Goal: Information Seeking & Learning: Learn about a topic

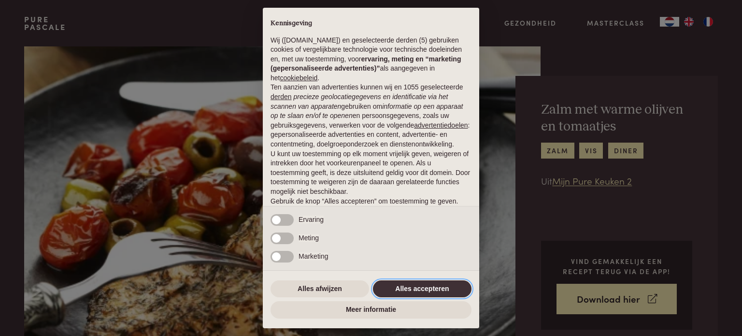
click at [433, 288] on button "Alles accepteren" at bounding box center [422, 288] width 99 height 17
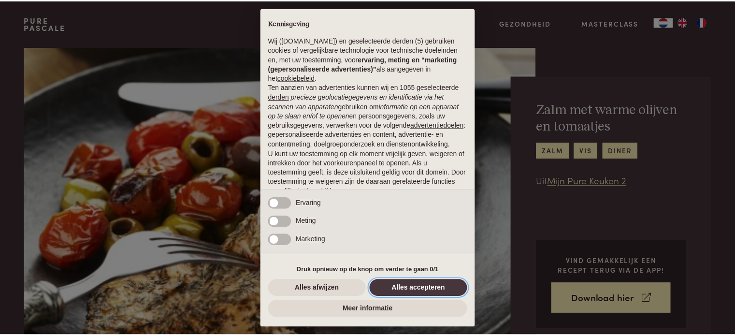
scroll to position [52, 0]
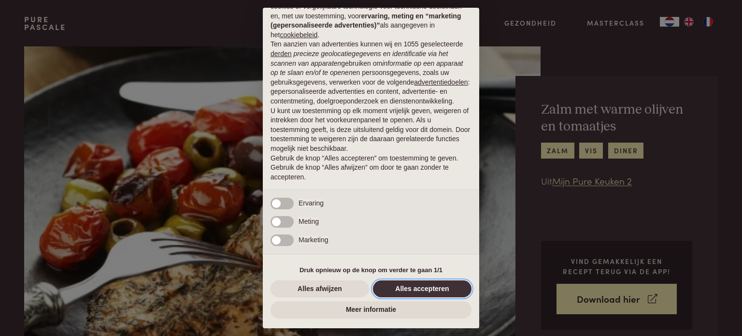
click at [408, 287] on button "Alles accepteren" at bounding box center [422, 288] width 99 height 17
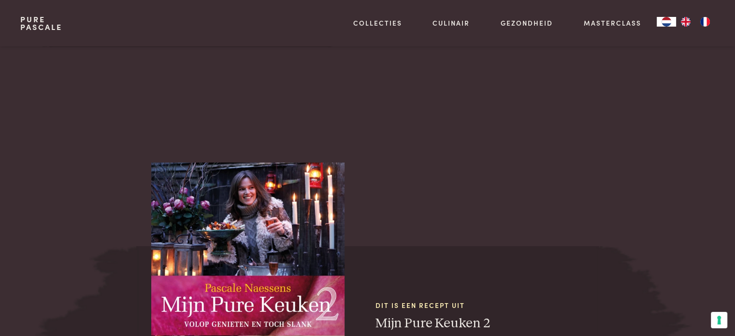
scroll to position [705, 0]
click at [247, 61] on main "Bereiding: 45 min. Zalm met warme olijven en tomaatjes zalm vis diner Uit Mijn …" at bounding box center [367, 113] width 735 height 1637
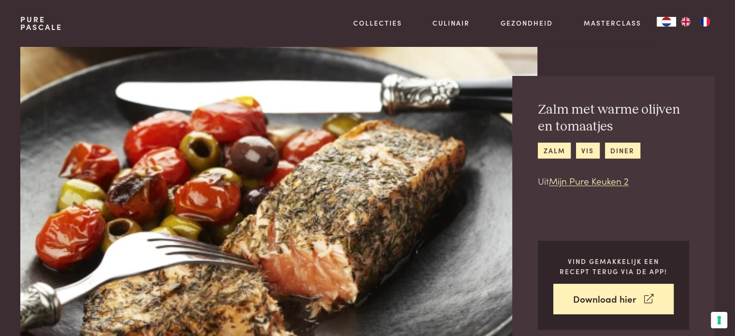
scroll to position [9, 0]
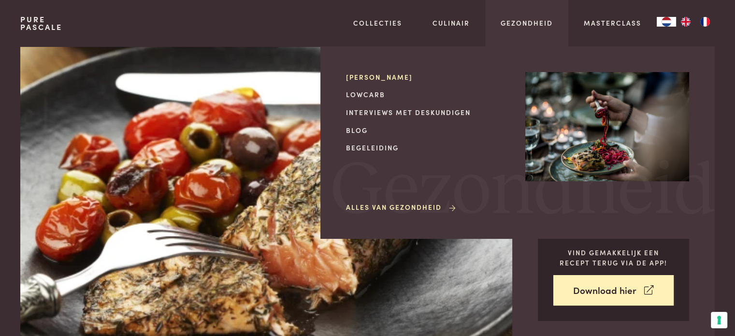
click at [379, 78] on link "[PERSON_NAME]" at bounding box center [428, 77] width 164 height 10
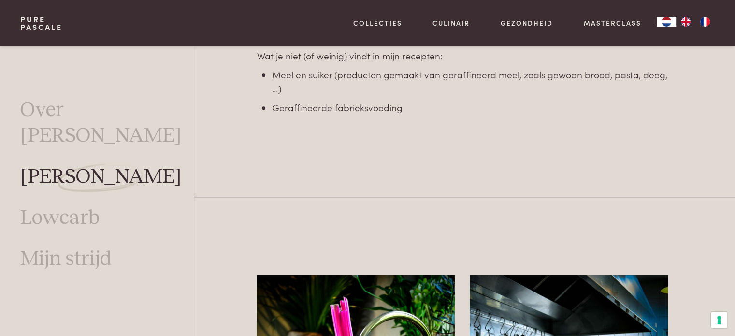
scroll to position [845, 0]
